Goal: Task Accomplishment & Management: Complete application form

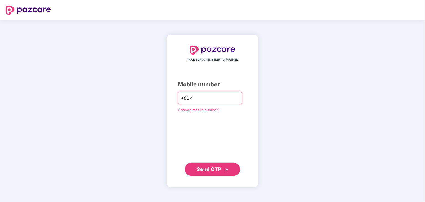
click at [208, 96] on input "number" at bounding box center [216, 98] width 45 height 9
type input "**********"
click at [214, 174] on button "Send OTP" at bounding box center [212, 169] width 55 height 13
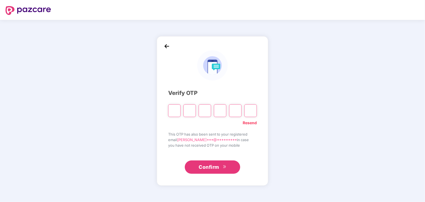
type input "*"
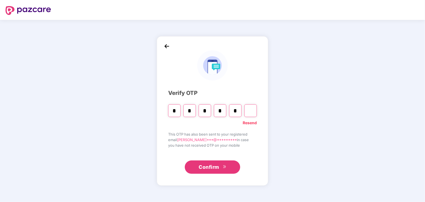
type input "*"
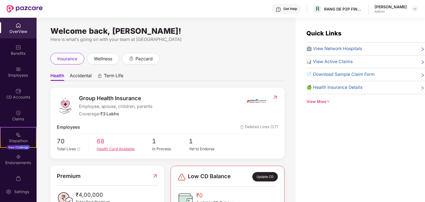
scroll to position [44, 0]
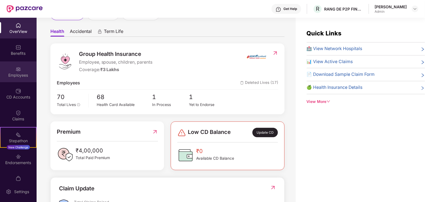
click at [18, 73] on div "Employees" at bounding box center [18, 76] width 37 height 6
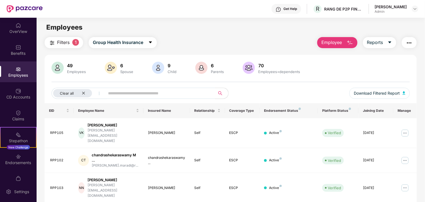
click at [118, 92] on input "text" at bounding box center [157, 93] width 99 height 8
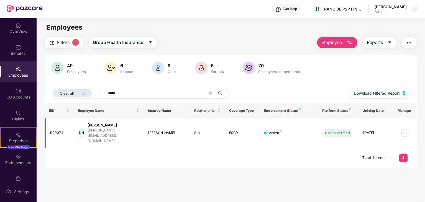
type input "*****"
click at [405, 129] on img at bounding box center [404, 133] width 9 height 9
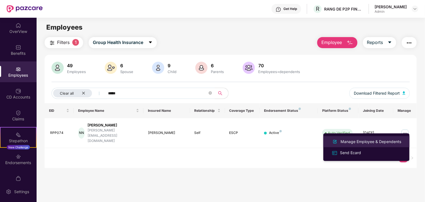
click at [373, 140] on div "Manage Employee & Dependents" at bounding box center [370, 142] width 63 height 6
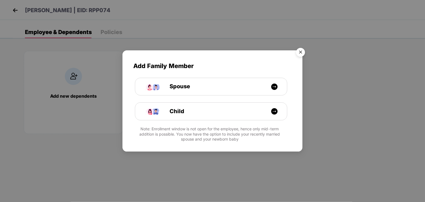
click at [302, 50] on img "Close" at bounding box center [301, 53] width 16 height 16
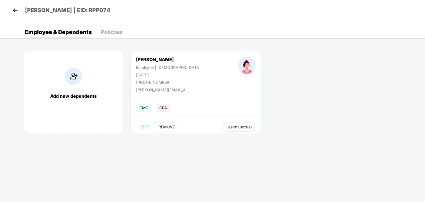
click at [163, 125] on span "REMOVE" at bounding box center [166, 127] width 16 height 4
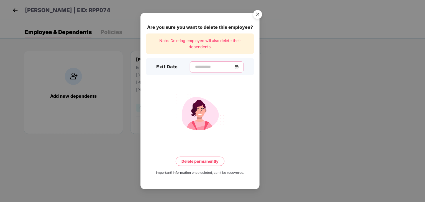
click at [194, 67] on input at bounding box center [214, 67] width 40 height 6
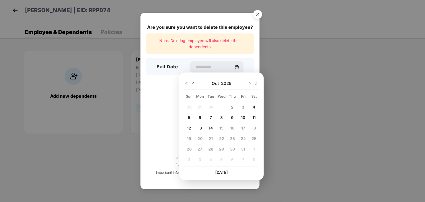
click at [251, 115] on div "11" at bounding box center [254, 118] width 8 height 8
type input "**********"
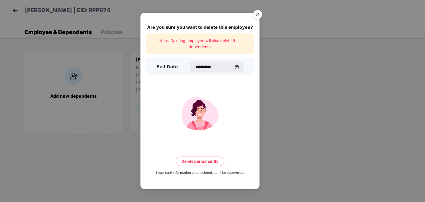
click at [202, 162] on button "Delete permanently" at bounding box center [200, 161] width 49 height 9
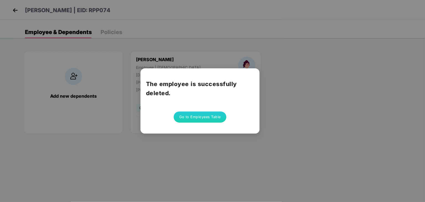
click at [191, 115] on button "Go to Employees Table" at bounding box center [200, 117] width 53 height 11
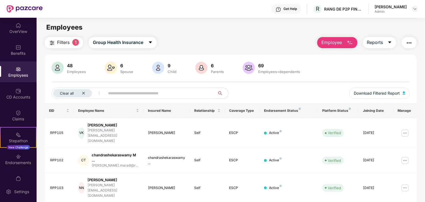
click at [131, 90] on input "text" at bounding box center [157, 93] width 99 height 8
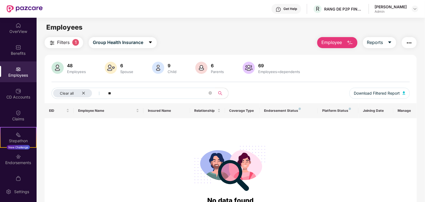
type input "*"
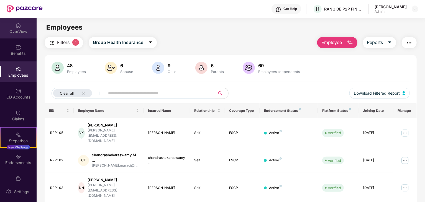
click at [21, 27] on div "OverView" at bounding box center [18, 28] width 37 height 21
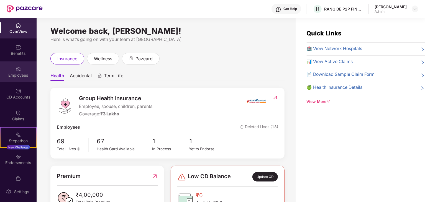
click at [15, 73] on div "Employees" at bounding box center [18, 76] width 37 height 6
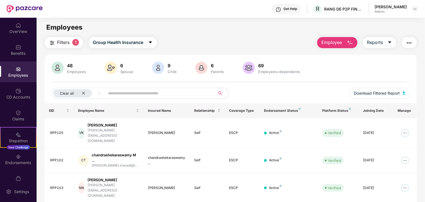
click at [131, 96] on input "text" at bounding box center [157, 93] width 99 height 8
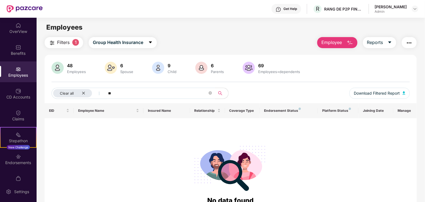
type input "*"
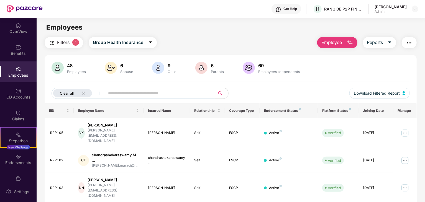
click at [83, 92] on icon "close" at bounding box center [84, 93] width 4 height 4
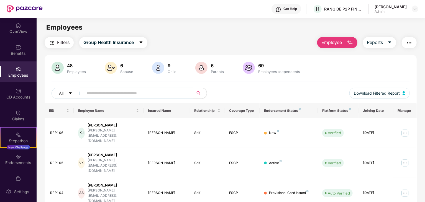
click at [103, 93] on input "text" at bounding box center [135, 93] width 99 height 8
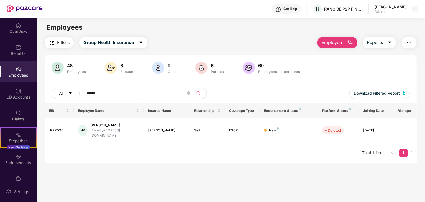
drag, startPoint x: 112, startPoint y: 92, endPoint x: 76, endPoint y: 96, distance: 35.6
click at [76, 96] on div "All ******" at bounding box center [141, 93] width 179 height 11
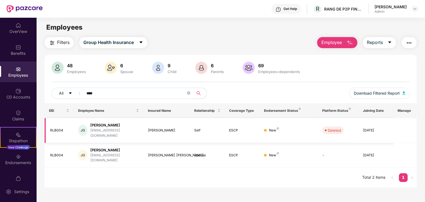
click at [362, 125] on td "01 Mar 2024" at bounding box center [375, 130] width 35 height 25
click at [407, 126] on td at bounding box center [404, 130] width 23 height 25
drag, startPoint x: 105, startPoint y: 91, endPoint x: 71, endPoint y: 91, distance: 33.5
click at [71, 91] on div "All ****" at bounding box center [141, 93] width 179 height 11
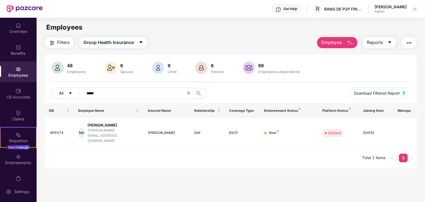
type input "*****"
click at [321, 47] on button "Employee" at bounding box center [337, 42] width 40 height 11
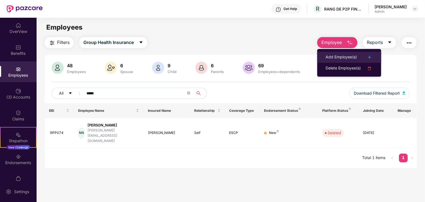
click at [331, 56] on div "Add Employee(s)" at bounding box center [340, 57] width 31 height 7
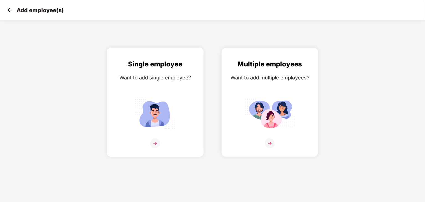
click at [162, 80] on div "Want to add single employee?" at bounding box center [154, 78] width 85 height 8
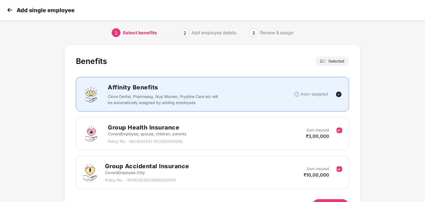
scroll to position [35, 0]
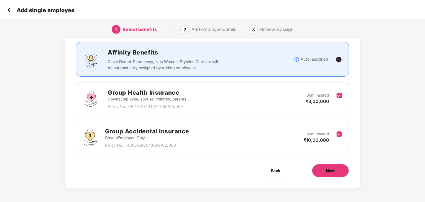
click at [326, 170] on span "Next" at bounding box center [330, 171] width 9 height 6
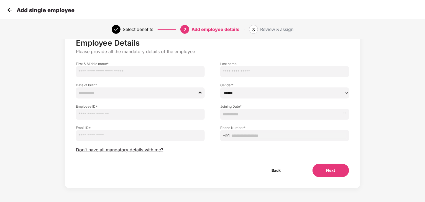
scroll to position [0, 0]
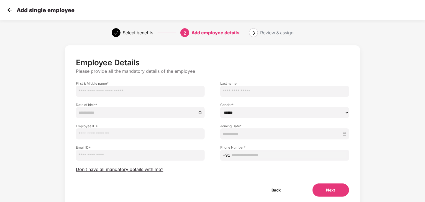
click at [117, 173] on div "Employee Details Please provide all the mandatory details of the employee First…" at bounding box center [212, 127] width 273 height 139
click at [115, 172] on span "Don’t have all mandatory details with me?" at bounding box center [119, 170] width 87 height 6
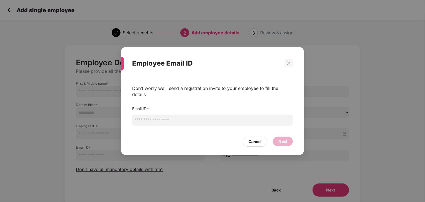
click at [150, 116] on input "email" at bounding box center [212, 120] width 161 height 11
type input "*"
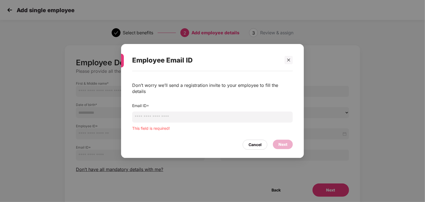
paste input "**********"
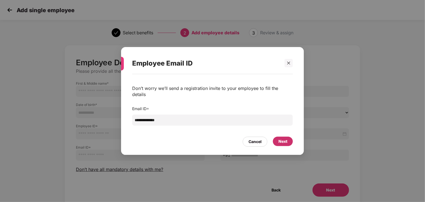
type input "**********"
click at [283, 139] on div "Next" at bounding box center [282, 141] width 9 height 6
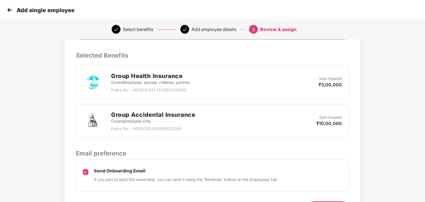
scroll to position [145, 0]
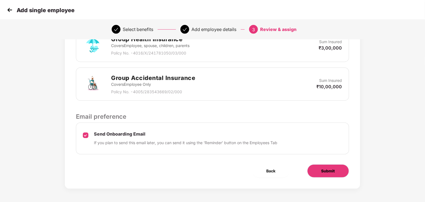
click at [326, 169] on span "Submit" at bounding box center [328, 171] width 14 height 6
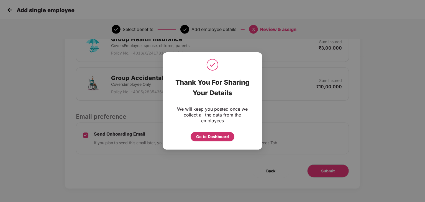
click at [208, 135] on div "Go to Dashboard" at bounding box center [212, 137] width 33 height 6
